Goal: Task Accomplishment & Management: Manage account settings

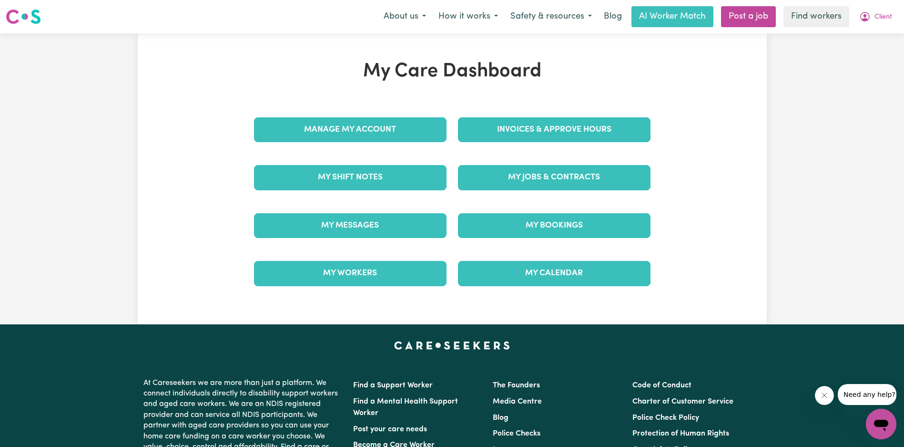
click at [578, 191] on div "My Jobs & Contracts" at bounding box center [554, 177] width 204 height 48
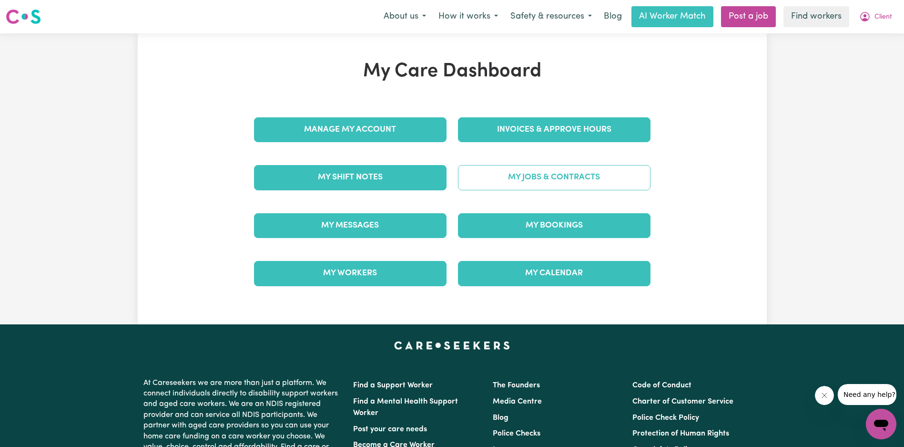
click at [580, 188] on link "My Jobs & Contracts" at bounding box center [554, 177] width 193 height 25
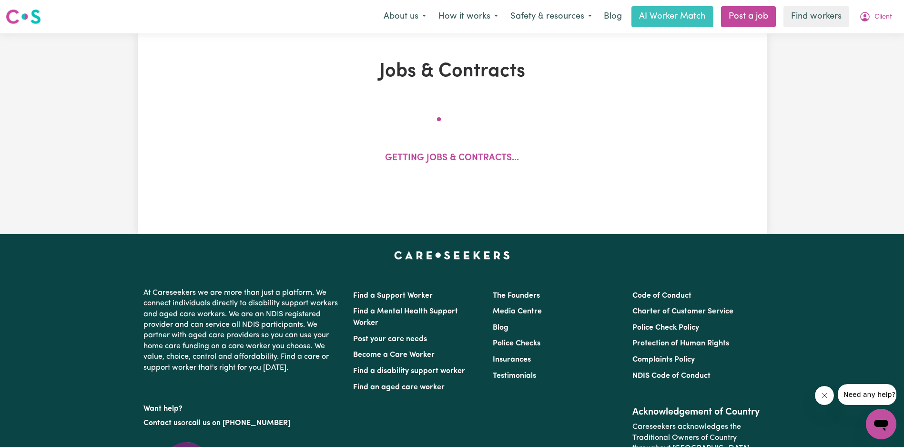
click at [821, 399] on button "Close message from company" at bounding box center [824, 395] width 19 height 19
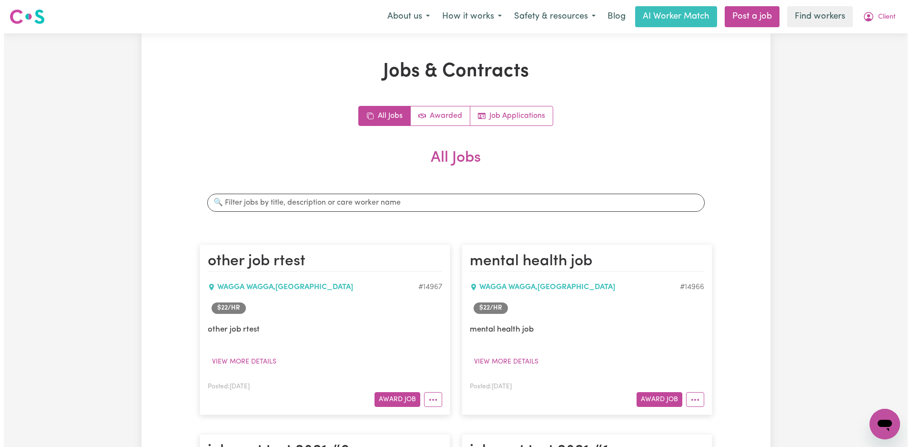
scroll to position [159, 0]
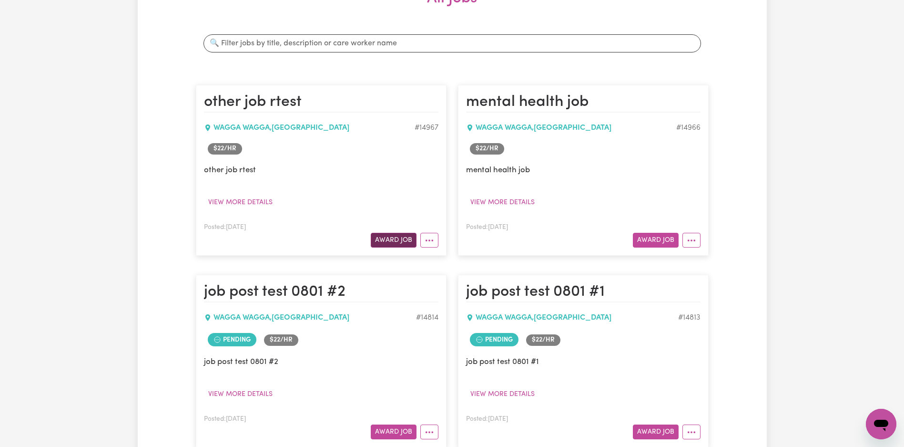
click at [398, 237] on button "Award Job" at bounding box center [394, 240] width 46 height 15
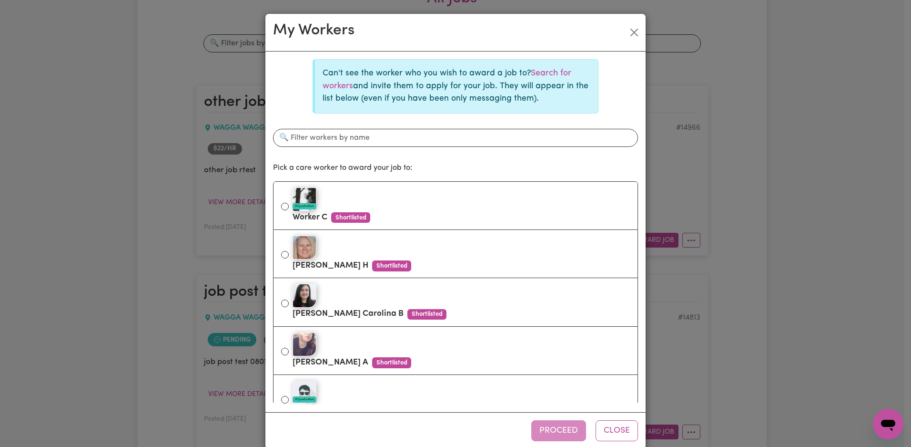
click at [488, 180] on div "Can't see the worker who you wish to award a job to? Search for workers and inv…" at bounding box center [455, 231] width 365 height 345
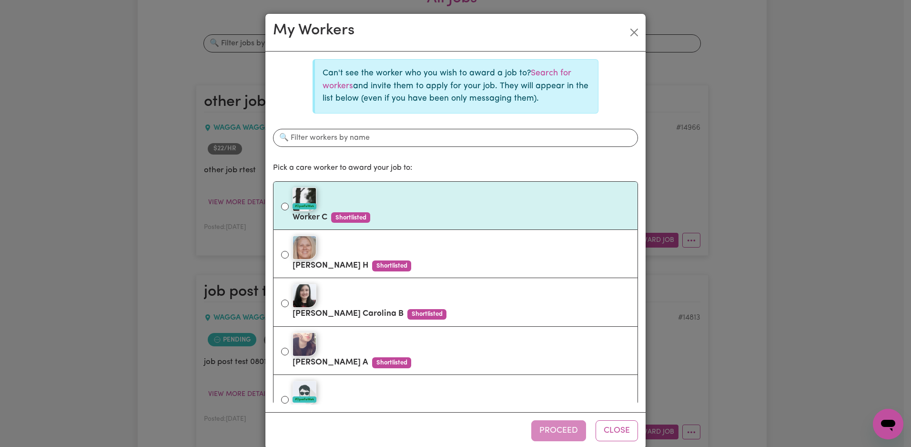
click at [488, 201] on div "#OpenForWork" at bounding box center [461, 199] width 337 height 24
click at [289, 203] on input "#OpenForWork Worker C Shortlisted" at bounding box center [285, 207] width 8 height 8
radio input "true"
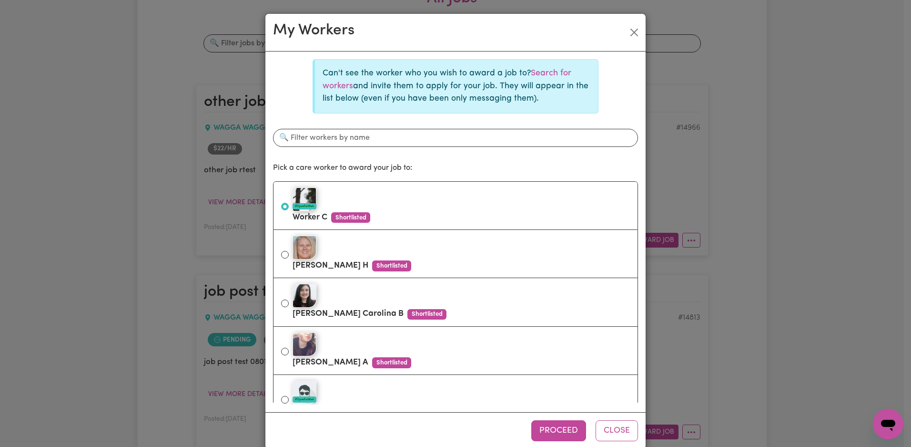
click at [562, 417] on div "Proceed Close" at bounding box center [455, 430] width 380 height 37
click at [568, 419] on div "Proceed Close" at bounding box center [455, 430] width 380 height 37
click at [570, 424] on button "Proceed" at bounding box center [558, 430] width 55 height 21
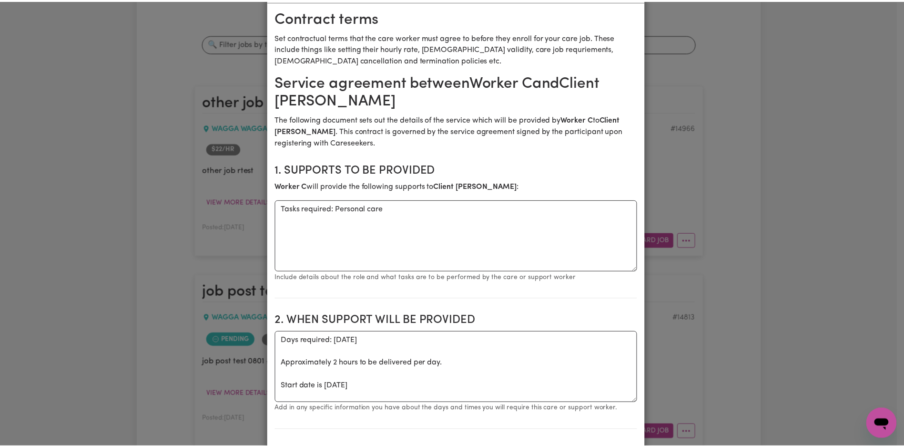
scroll to position [0, 0]
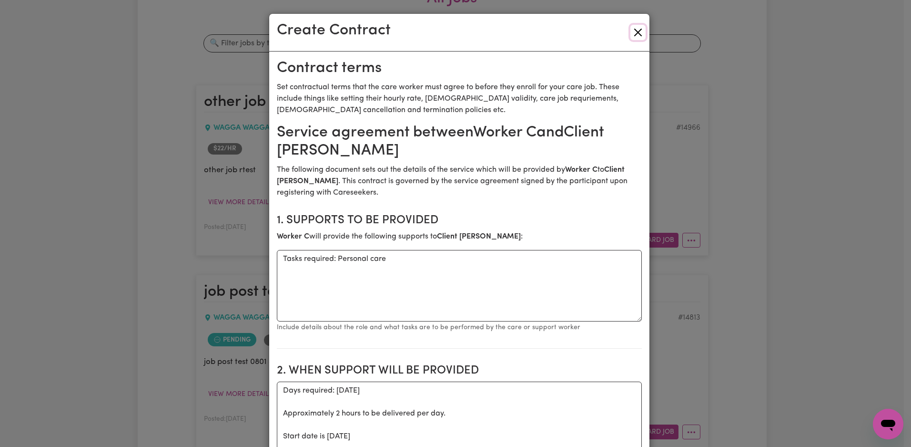
click at [634, 31] on button "Close" at bounding box center [638, 32] width 15 height 15
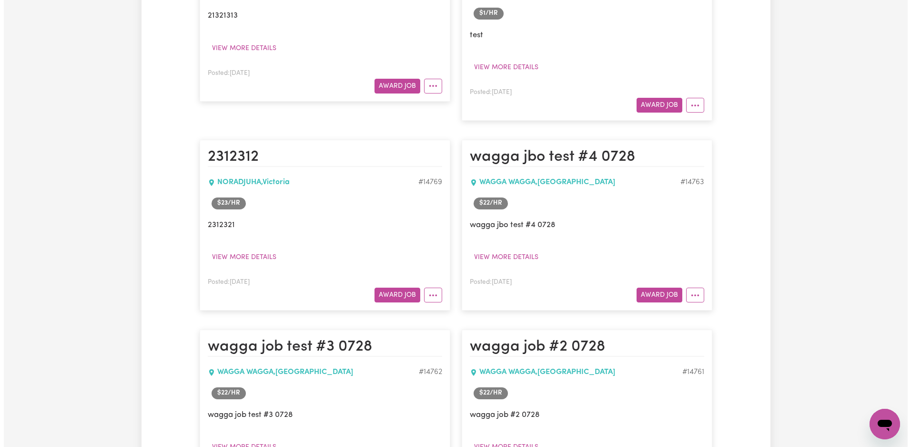
scroll to position [1858, 0]
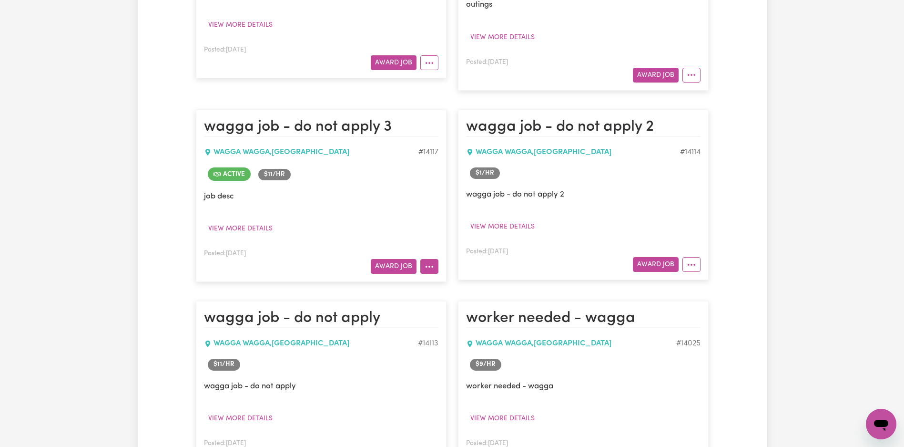
click at [431, 270] on button "More options" at bounding box center [429, 266] width 18 height 15
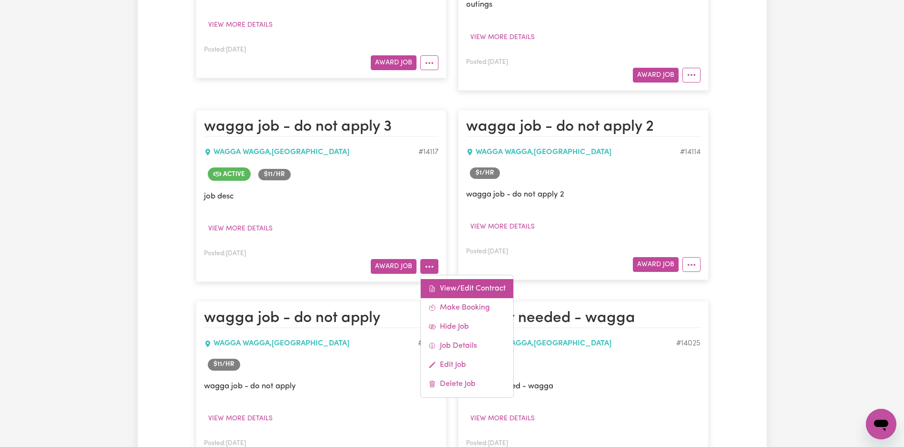
click at [443, 285] on link "View/Edit Contract" at bounding box center [467, 288] width 92 height 19
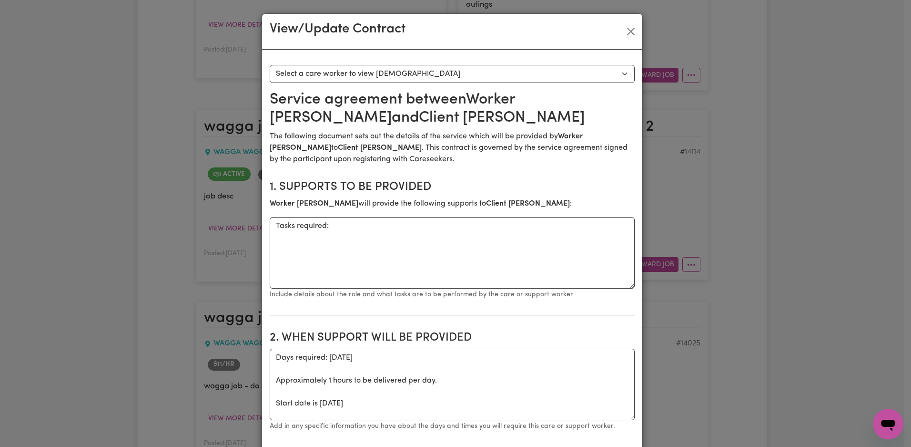
click at [361, 191] on h2 "1. Supports to be provided" at bounding box center [452, 187] width 365 height 14
click at [464, 198] on p "Level :" at bounding box center [452, 203] width 365 height 11
click at [455, 188] on h2 "1. Supports to be provided" at bounding box center [452, 187] width 365 height 14
click at [431, 68] on select "Select a care worker to view [DEMOGRAPHIC_DATA] 1" at bounding box center [452, 74] width 365 height 18
select select "9686"
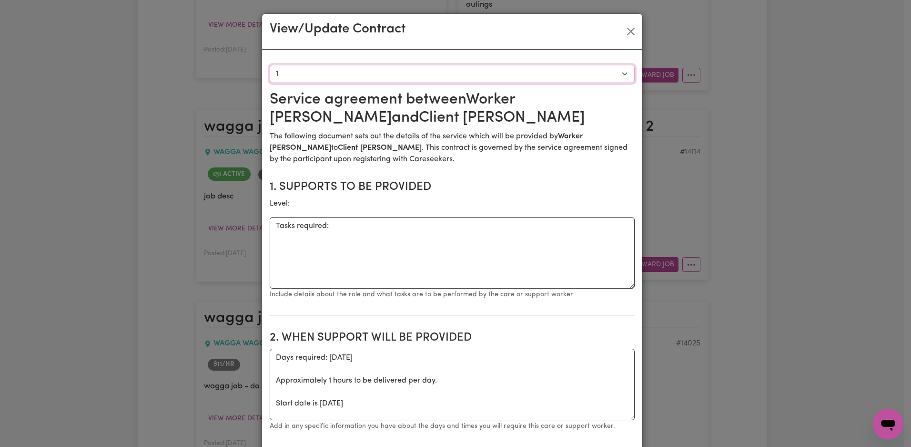
click at [270, 65] on select "Select a care worker to view [DEMOGRAPHIC_DATA] 1" at bounding box center [452, 74] width 365 height 18
click at [287, 76] on select "Select a care worker to view [DEMOGRAPHIC_DATA] 1" at bounding box center [452, 74] width 365 height 18
click at [270, 65] on select "Select a care worker to view [DEMOGRAPHIC_DATA] 1" at bounding box center [452, 74] width 365 height 18
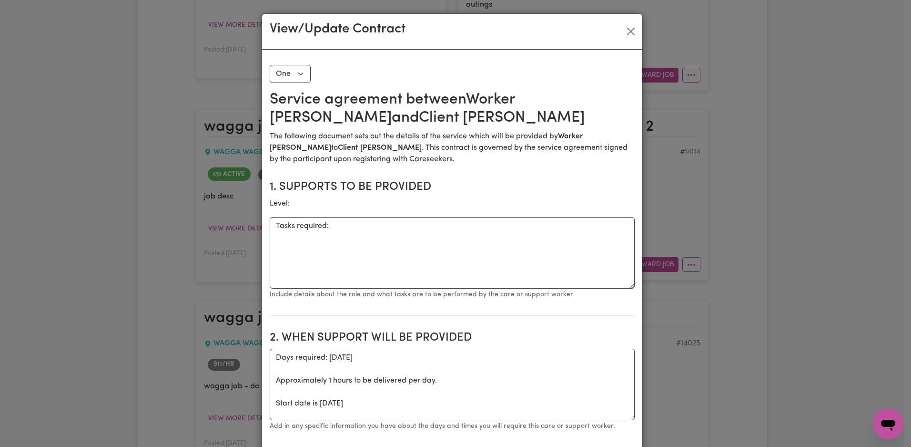
click at [370, 70] on div "Select a contract to view Select a care worker to view [DEMOGRAPHIC_DATA] One" at bounding box center [452, 74] width 365 height 18
click at [619, 36] on div "View/Update Contract" at bounding box center [452, 32] width 380 height 36
click at [627, 30] on button "Close" at bounding box center [630, 31] width 15 height 15
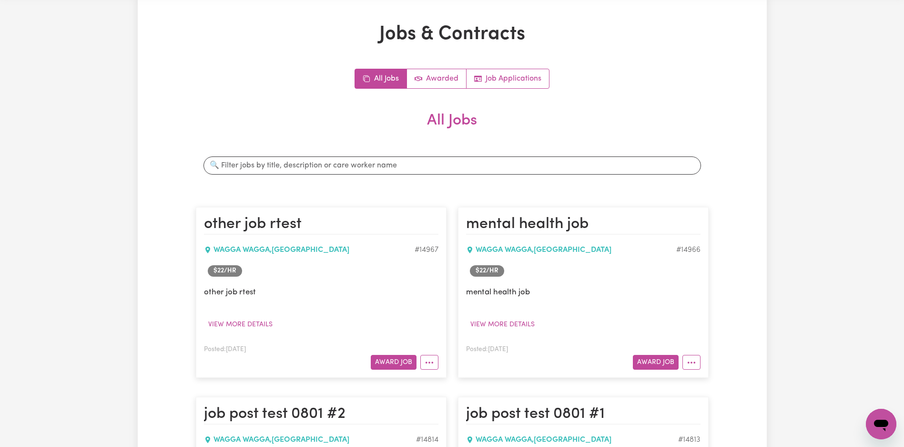
scroll to position [0, 0]
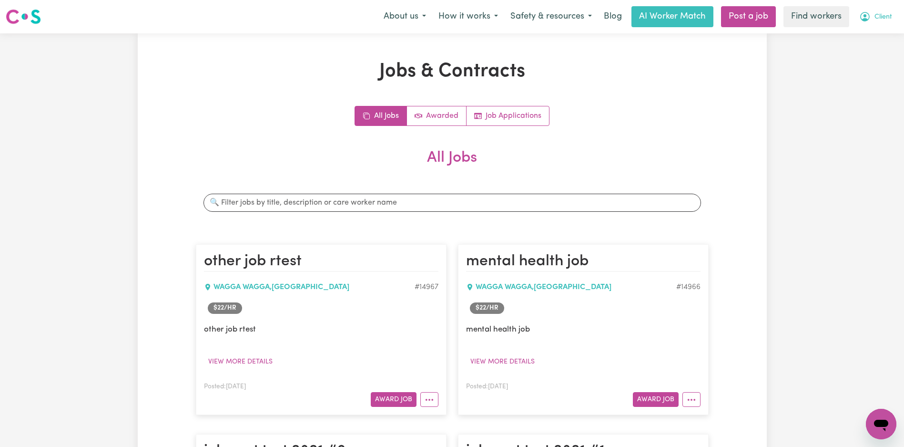
click at [882, 14] on span "Client" at bounding box center [884, 17] width 18 height 10
click at [865, 58] on link "Logout" at bounding box center [860, 55] width 75 height 18
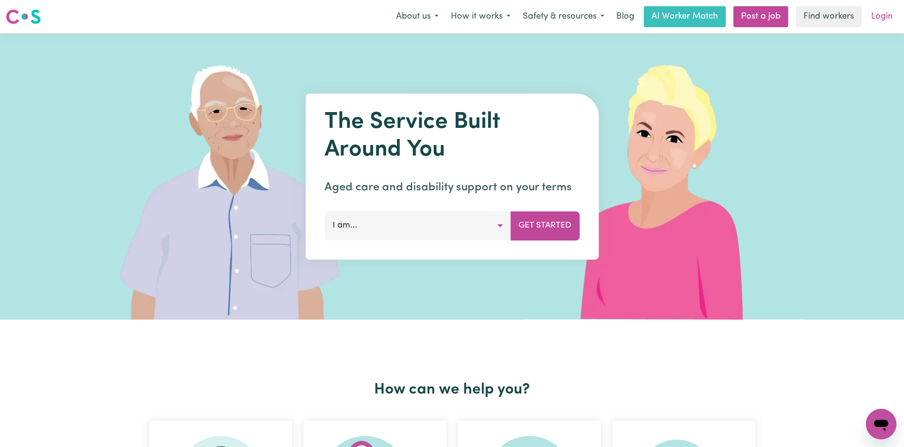
click at [878, 16] on link "Login" at bounding box center [882, 16] width 33 height 21
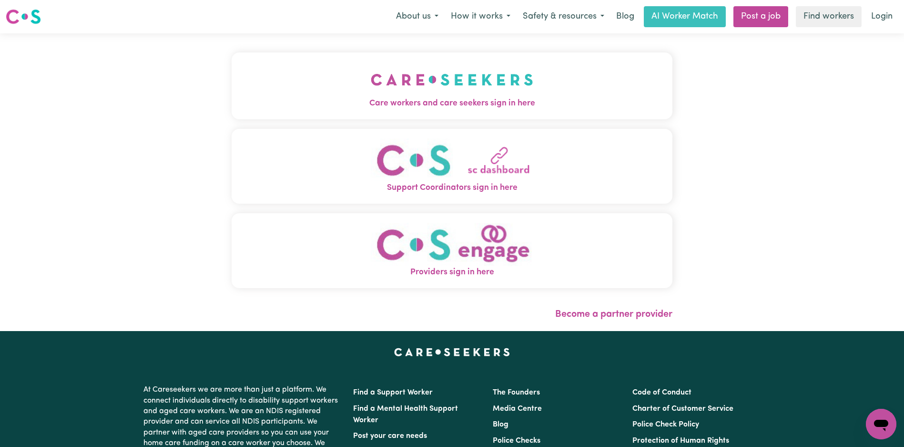
click at [371, 72] on img "Care workers and care seekers sign in here" at bounding box center [452, 79] width 163 height 35
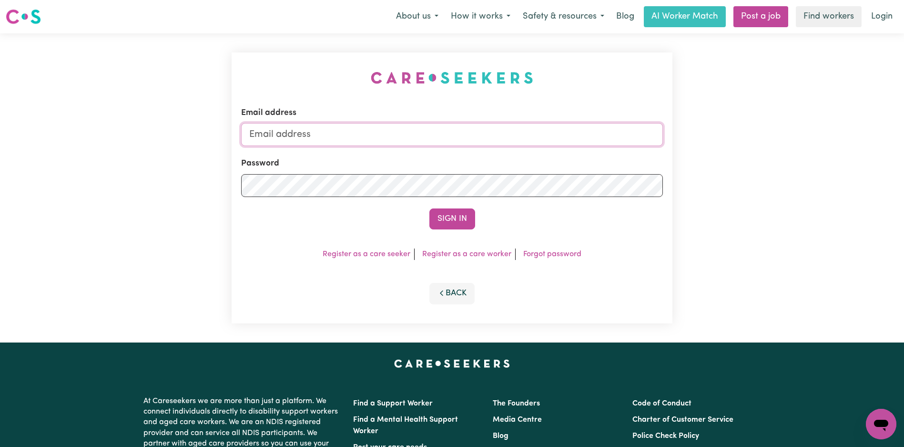
click at [490, 145] on input "Email address" at bounding box center [452, 134] width 422 height 23
click at [470, 223] on button "Sign In" at bounding box center [452, 218] width 46 height 21
click at [360, 134] on input "f" at bounding box center [452, 134] width 422 height 23
type input "[EMAIL_ADDRESS][DOMAIN_NAME]"
click at [464, 225] on button "Sign In" at bounding box center [452, 218] width 46 height 21
